Goal: Obtain resource: Download file/media

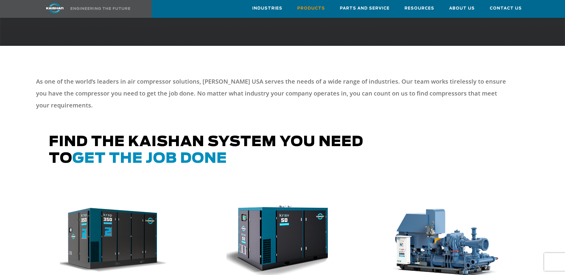
scroll to position [208, 0]
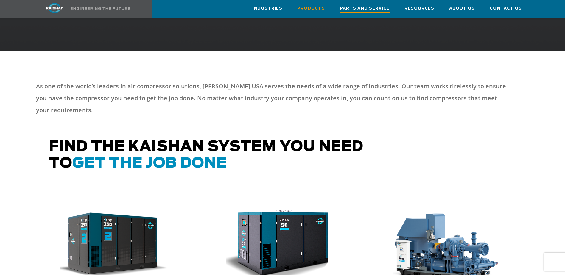
click at [351, 6] on span "Parts and Service" at bounding box center [365, 9] width 50 height 8
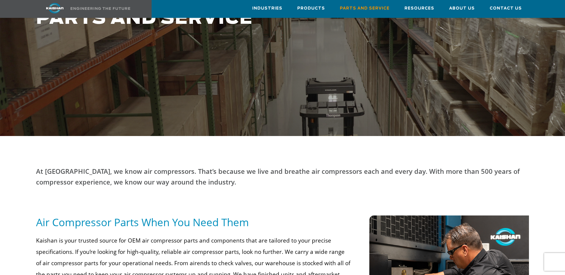
scroll to position [30, 0]
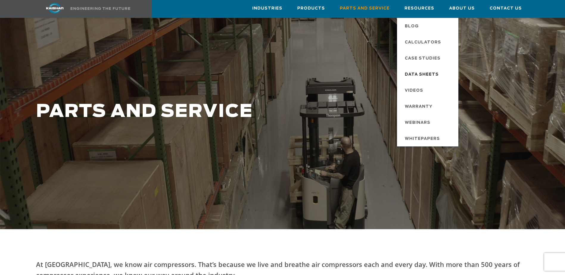
click at [433, 71] on span "Data Sheets" at bounding box center [422, 75] width 34 height 10
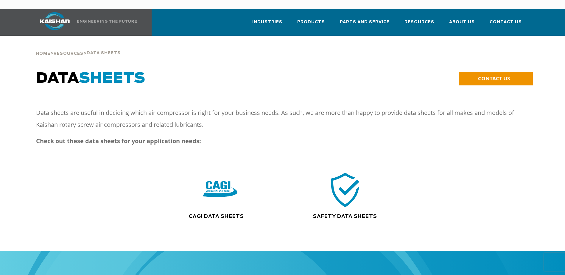
click at [326, 185] on img at bounding box center [345, 190] width 38 height 38
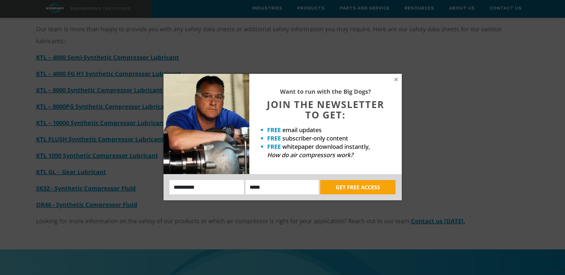
scroll to position [119, 0]
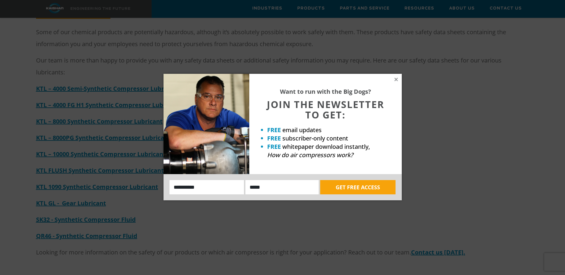
click at [395, 85] on div "Want to run with the Big Dogs? JOIN THE NEWSLETTER TO GET: FREE email updates F…" at bounding box center [325, 124] width 152 height 100
click at [395, 81] on icon at bounding box center [395, 79] width 3 height 3
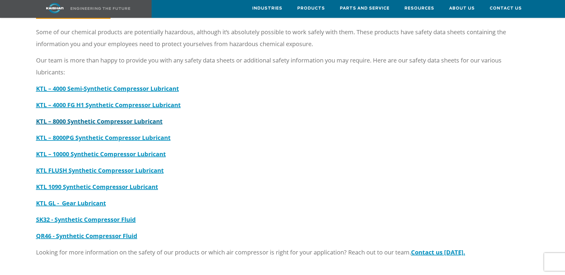
click at [119, 117] on strong "KTL – 8000 Synthetic Compressor Lubricant" at bounding box center [99, 121] width 127 height 8
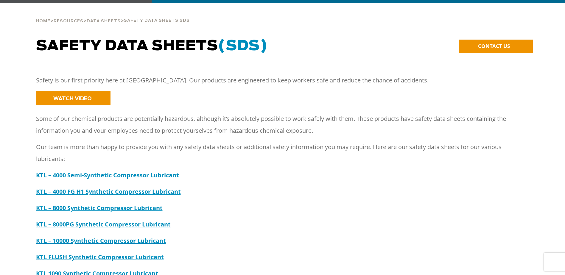
scroll to position [0, 0]
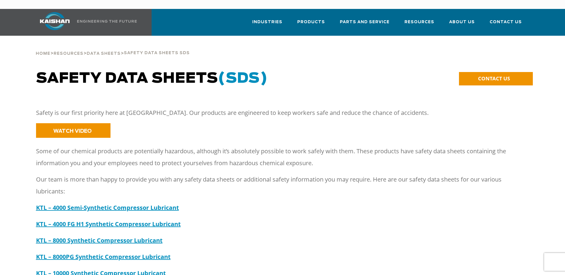
drag, startPoint x: 87, startPoint y: 233, endPoint x: 229, endPoint y: 231, distance: 141.4
click at [229, 235] on p "KTL – 8000 Synthetic Compressor Lubricant" at bounding box center [277, 241] width 482 height 12
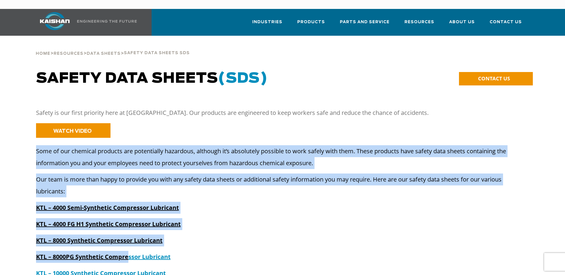
drag, startPoint x: 27, startPoint y: 224, endPoint x: 129, endPoint y: 241, distance: 103.1
click at [129, 241] on div "Some of our chemical products are potentially hazardous, although it’s absolute…" at bounding box center [283, 263] width 520 height 237
drag, startPoint x: 129, startPoint y: 241, endPoint x: 173, endPoint y: 232, distance: 45.5
click at [173, 235] on p "KTL – 8000 Synthetic Compressor Lubricant" at bounding box center [277, 241] width 482 height 12
click at [166, 235] on p "KTL – 8000 Synthetic Compressor Lubricant" at bounding box center [277, 241] width 482 height 12
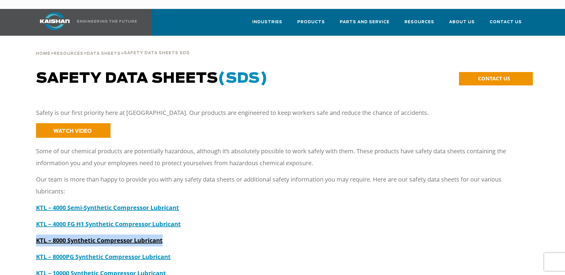
drag, startPoint x: 173, startPoint y: 230, endPoint x: 36, endPoint y: 233, distance: 137.6
click at [36, 235] on p "KTL – 8000 Synthetic Compressor Lubricant" at bounding box center [277, 241] width 482 height 12
copy strong "KTL – 8000 Synthetic Compressor Lubricant"
